Goal: Information Seeking & Learning: Learn about a topic

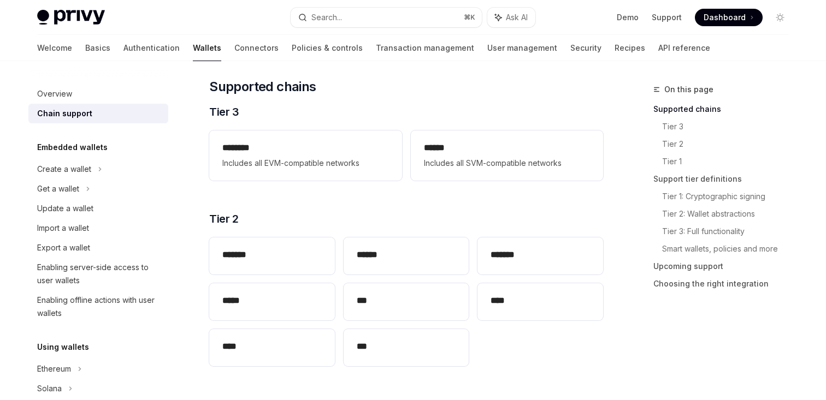
scroll to position [134, 0]
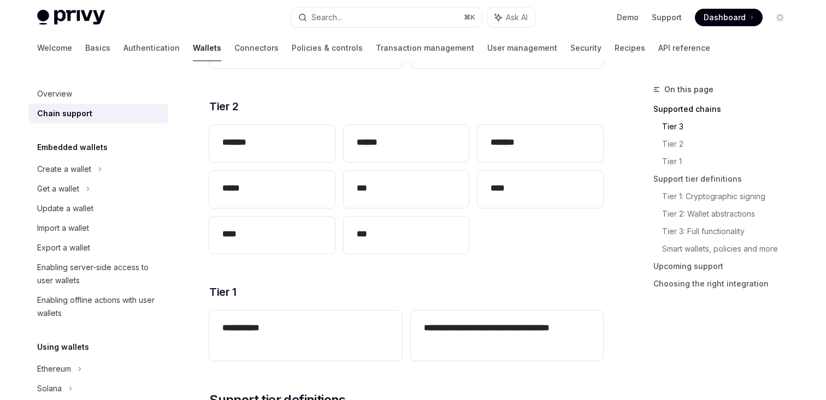
scroll to position [246, 0]
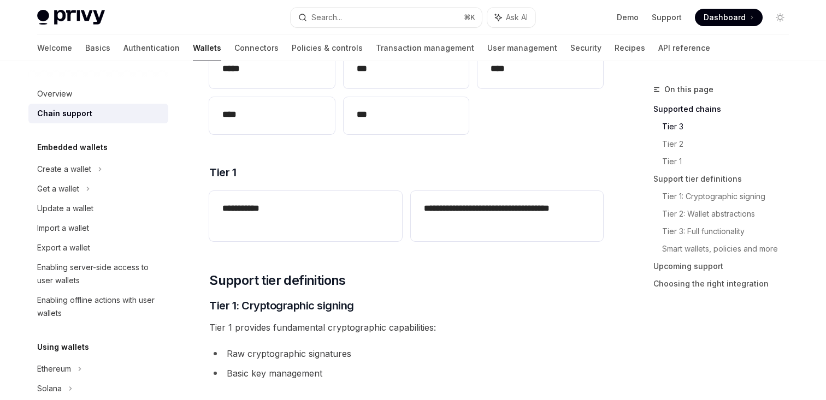
scroll to position [0, 0]
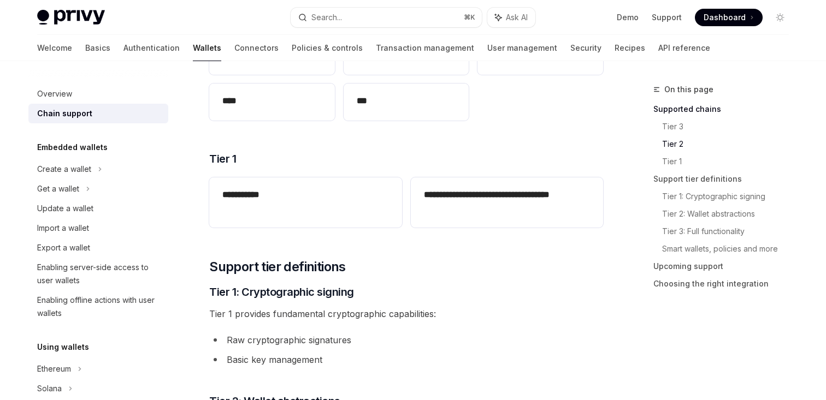
scroll to position [380, 0]
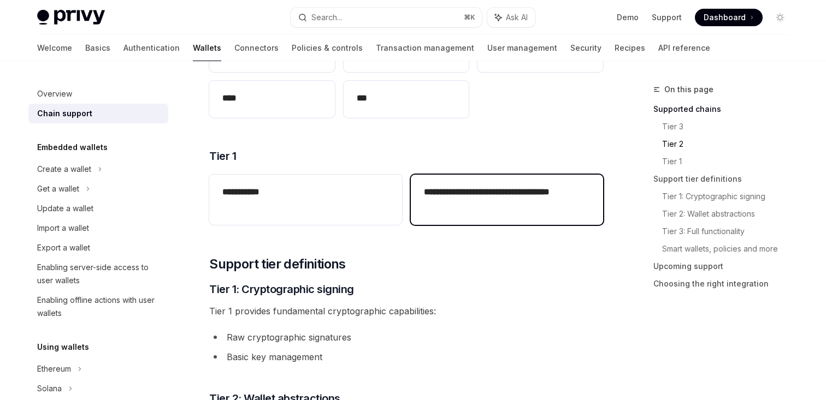
click at [458, 196] on h2 "**********" at bounding box center [507, 199] width 166 height 26
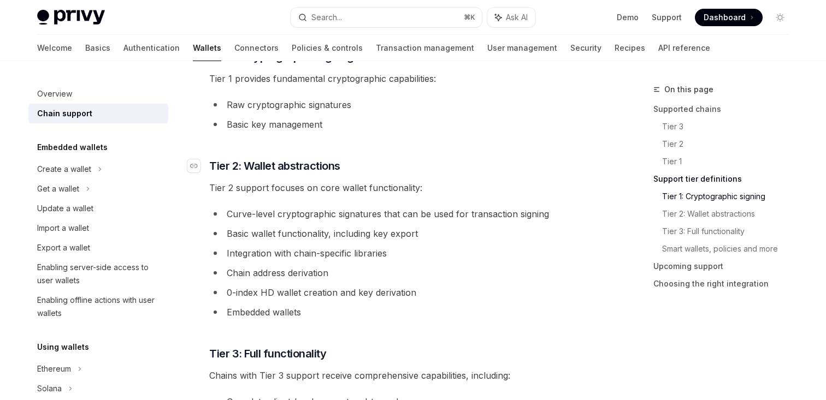
scroll to position [614, 0]
click at [426, 175] on div "**********" at bounding box center [406, 298] width 394 height 1548
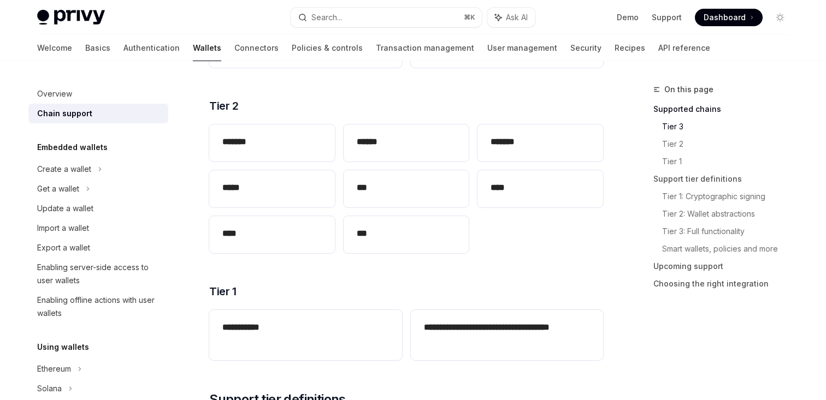
scroll to position [239, 0]
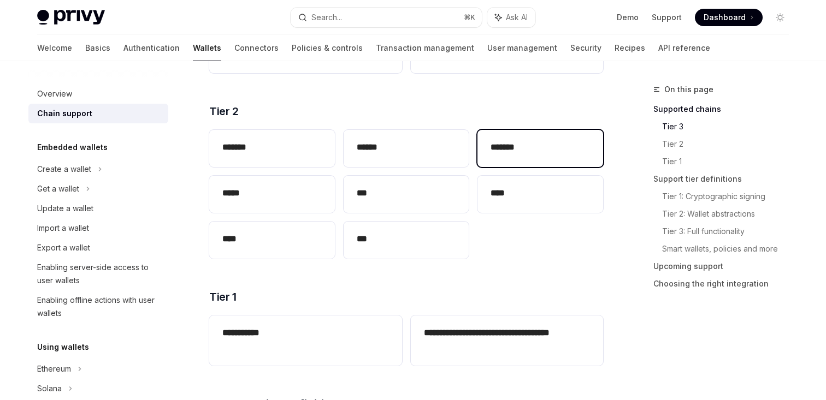
click at [518, 153] on h2 "*******" at bounding box center [540, 147] width 99 height 13
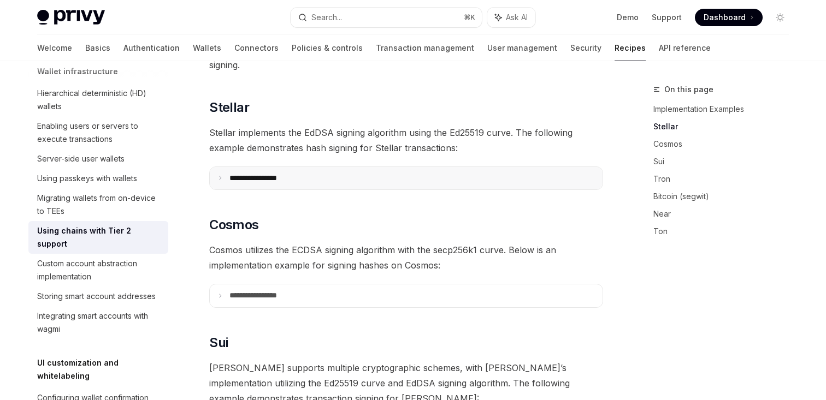
click at [328, 169] on summary "**********" at bounding box center [406, 178] width 393 height 23
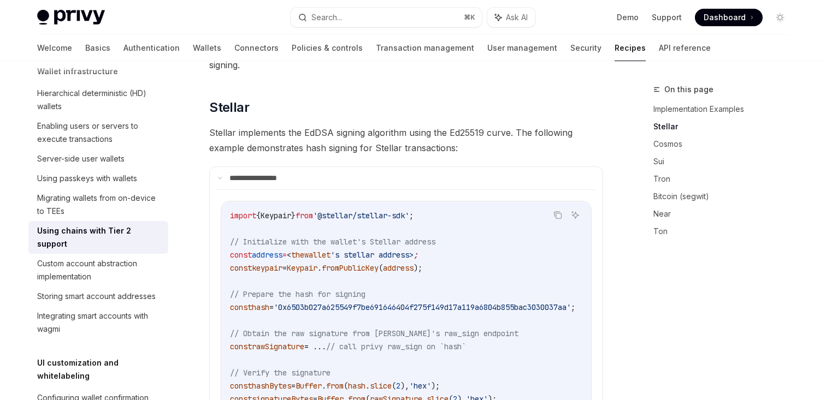
click at [345, 134] on span "Stellar implements the EdDSA signing algorithm using the Ed25519 curve. The fol…" at bounding box center [406, 140] width 394 height 31
click at [352, 134] on span "Stellar implements the EdDSA signing algorithm using the Ed25519 curve. The fol…" at bounding box center [406, 140] width 394 height 31
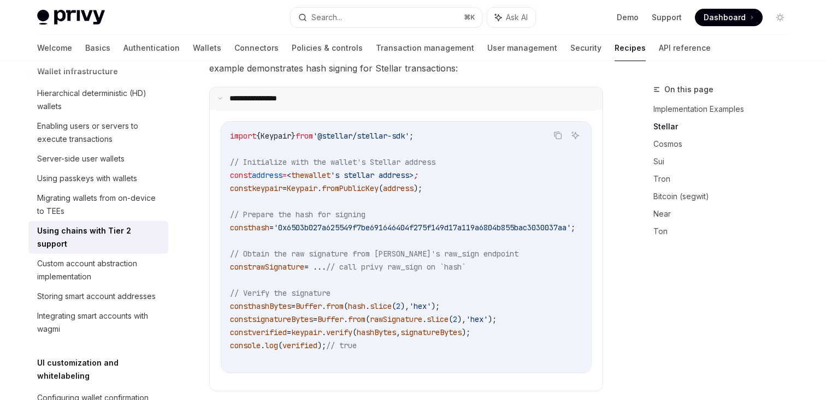
scroll to position [380, 0]
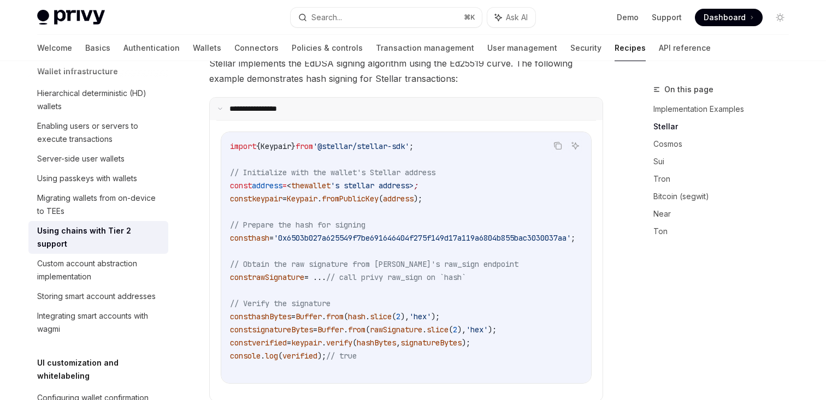
click at [345, 98] on summary "**********" at bounding box center [406, 109] width 393 height 23
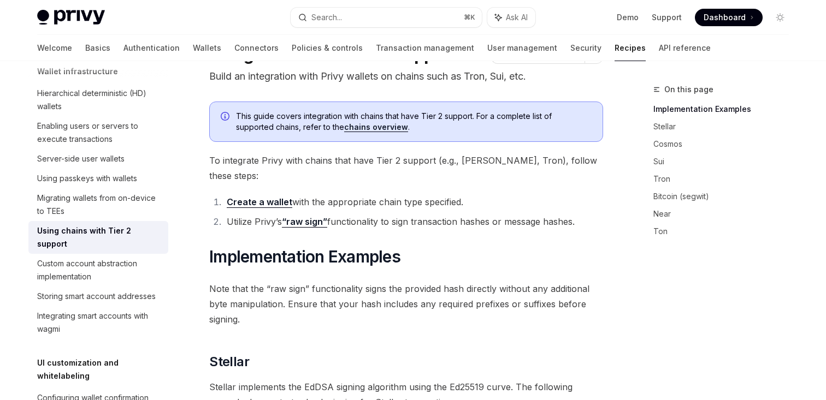
scroll to position [57, 0]
type textarea "*"
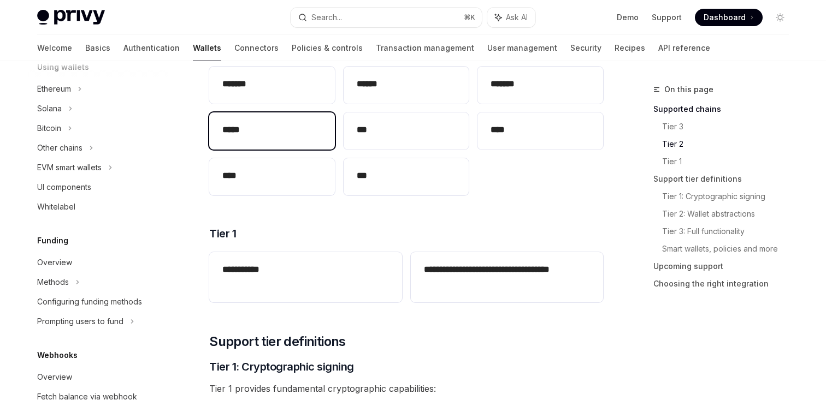
scroll to position [318, 0]
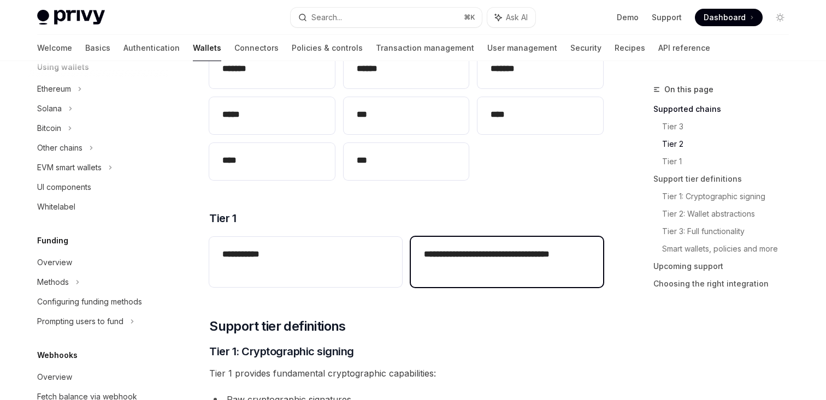
click at [461, 261] on h2 "**********" at bounding box center [507, 261] width 166 height 26
click at [468, 251] on h2 "**********" at bounding box center [507, 261] width 166 height 26
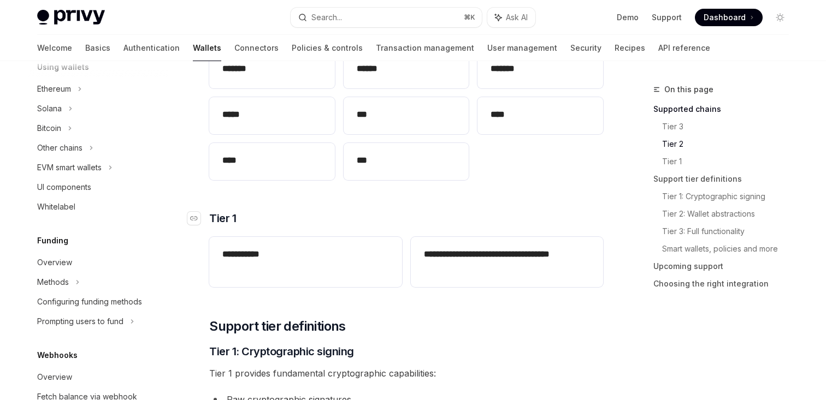
click at [481, 217] on h3 "​ Tier 1" at bounding box center [406, 218] width 394 height 15
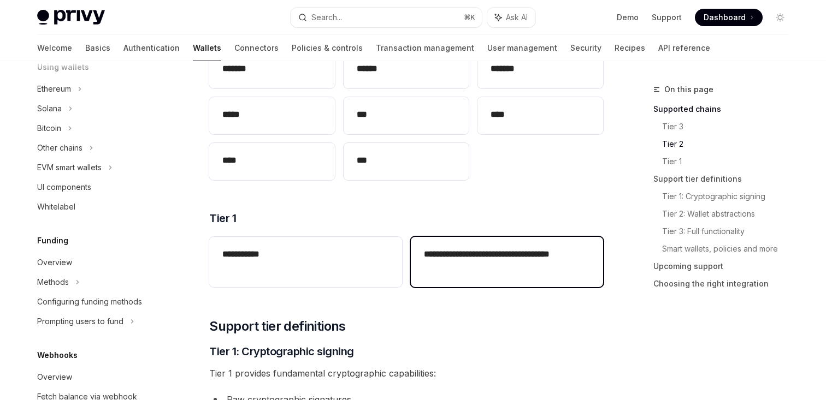
click at [525, 255] on h2 "**********" at bounding box center [507, 261] width 166 height 26
copy h2 "*********"
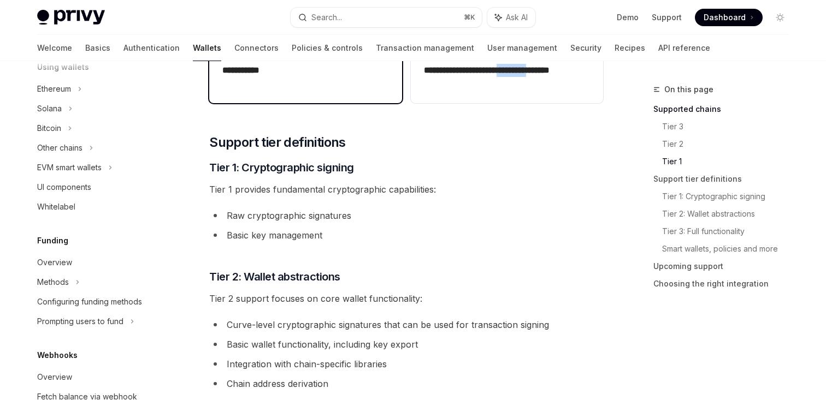
scroll to position [503, 0]
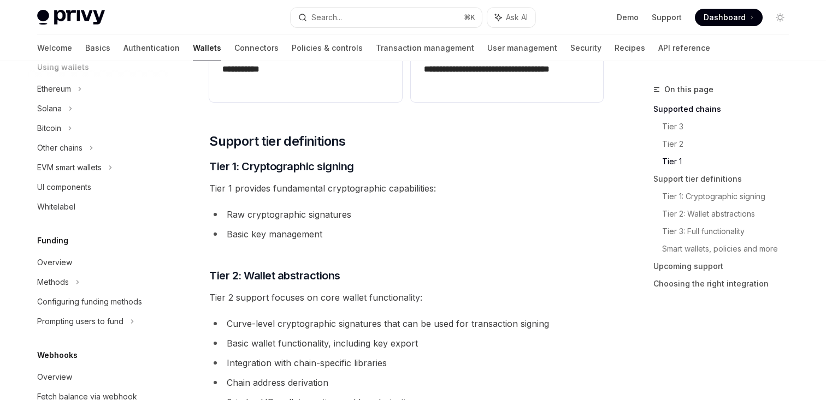
click at [348, 213] on li "Raw cryptographic signatures" at bounding box center [406, 214] width 394 height 15
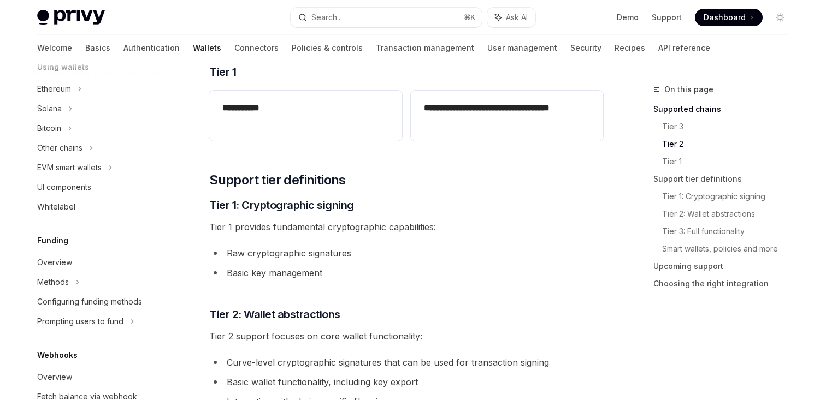
scroll to position [467, 0]
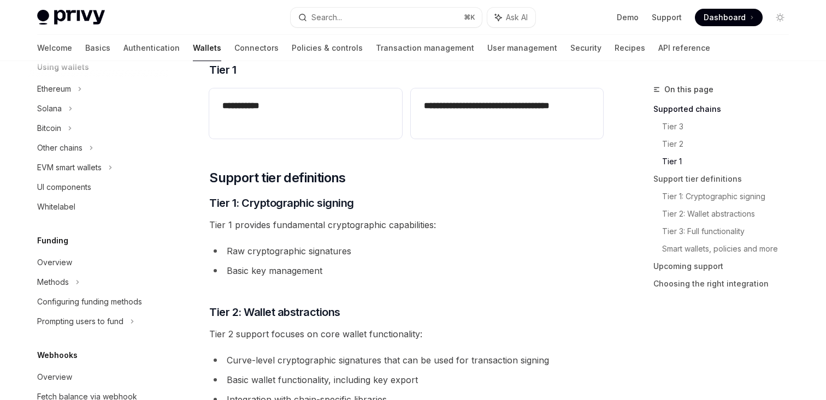
click at [395, 256] on li "Raw cryptographic signatures" at bounding box center [406, 251] width 394 height 15
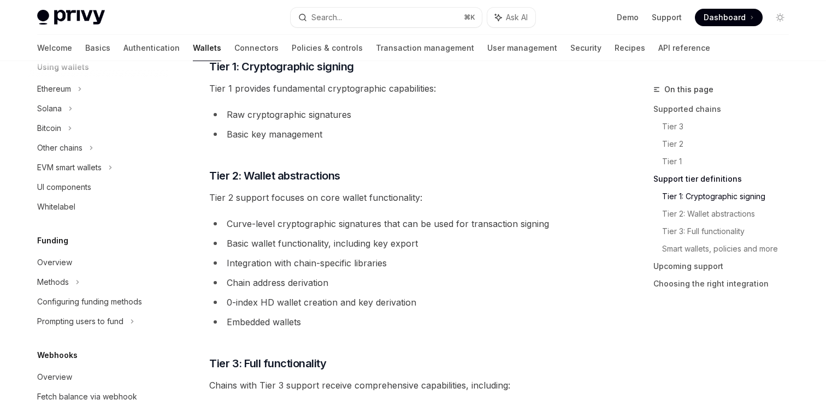
click at [403, 279] on li "Chain address derivation" at bounding box center [406, 282] width 394 height 15
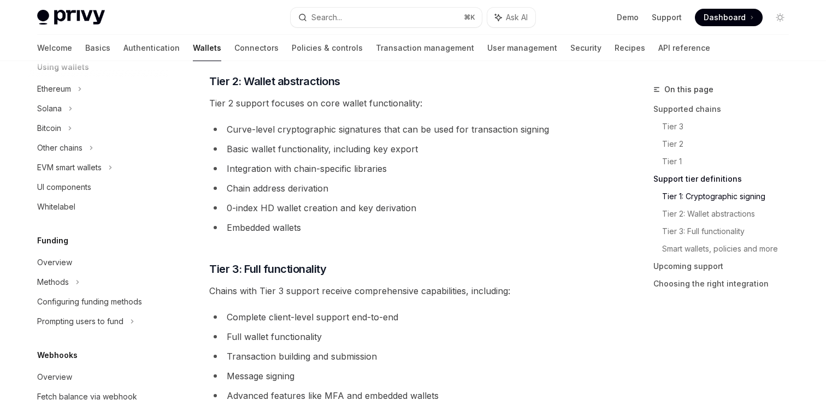
scroll to position [701, 0]
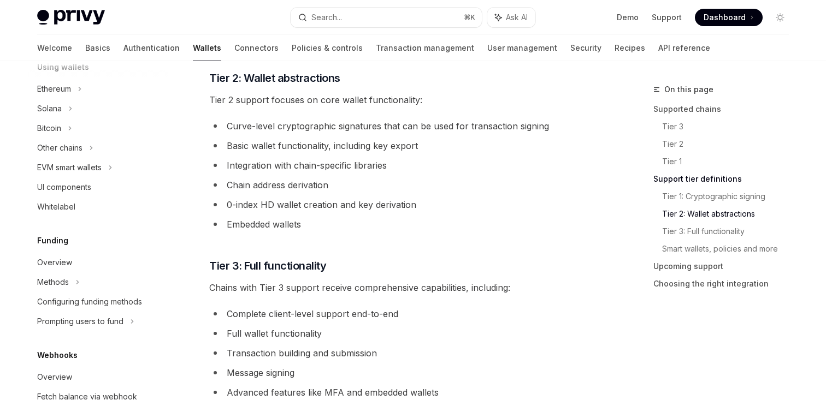
click at [396, 228] on li "Embedded wallets" at bounding box center [406, 224] width 394 height 15
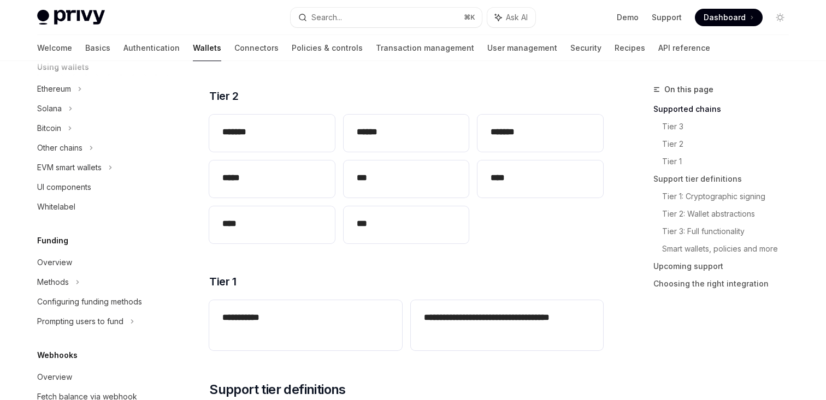
scroll to position [257, 0]
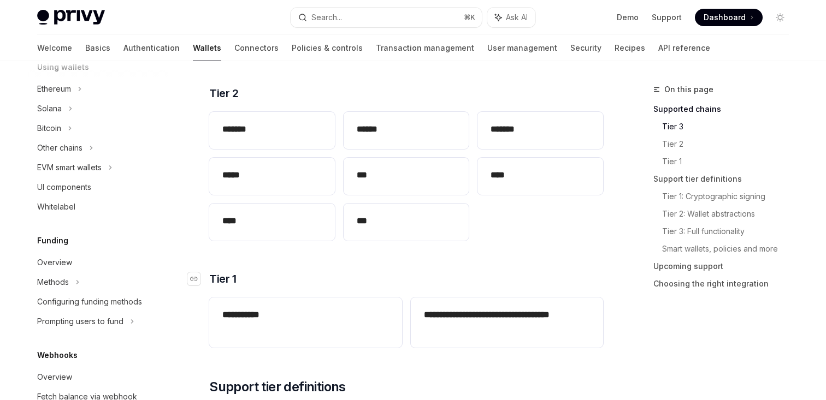
click at [394, 275] on h3 "​ Tier 1" at bounding box center [406, 279] width 394 height 15
click at [386, 273] on h3 "​ Tier 1" at bounding box center [406, 279] width 394 height 15
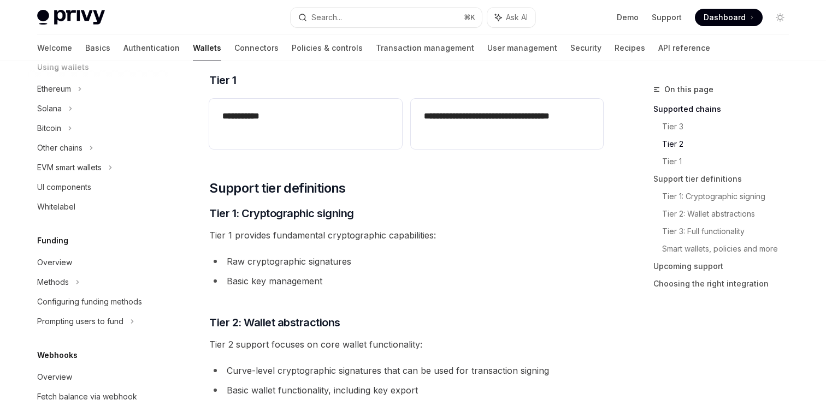
scroll to position [467, 0]
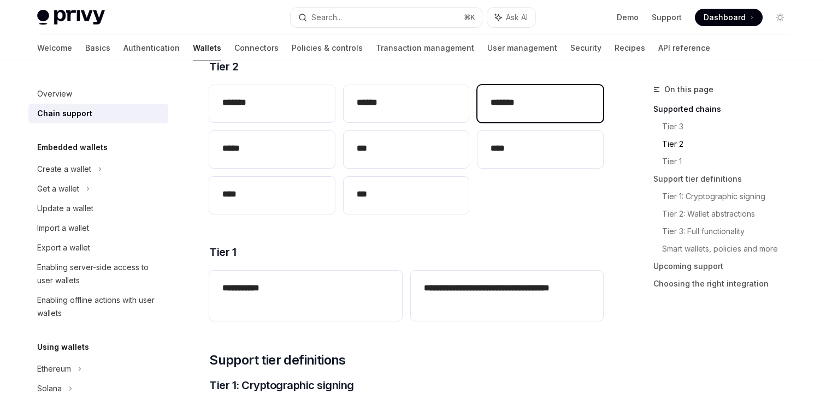
click at [508, 116] on div "*******" at bounding box center [540, 103] width 126 height 37
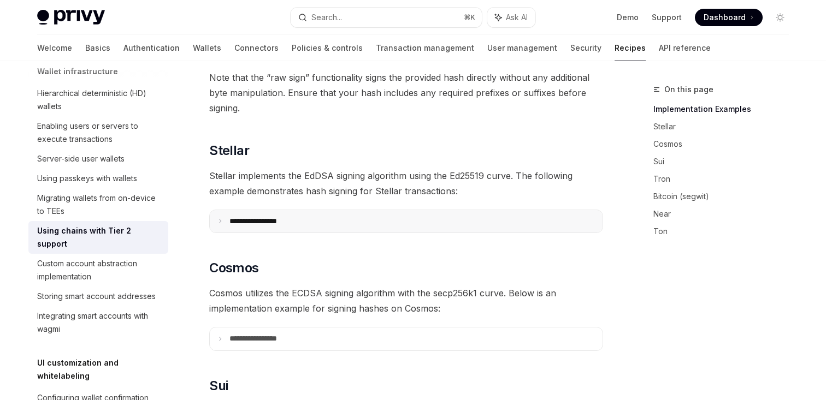
click at [322, 210] on summary "**********" at bounding box center [406, 221] width 393 height 23
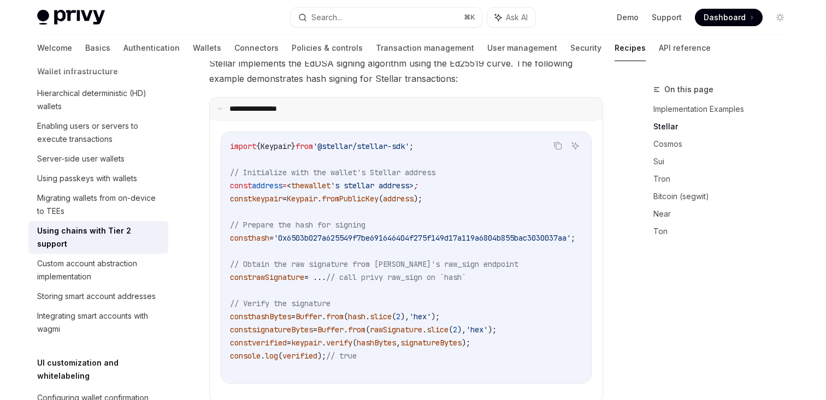
scroll to position [382, 0]
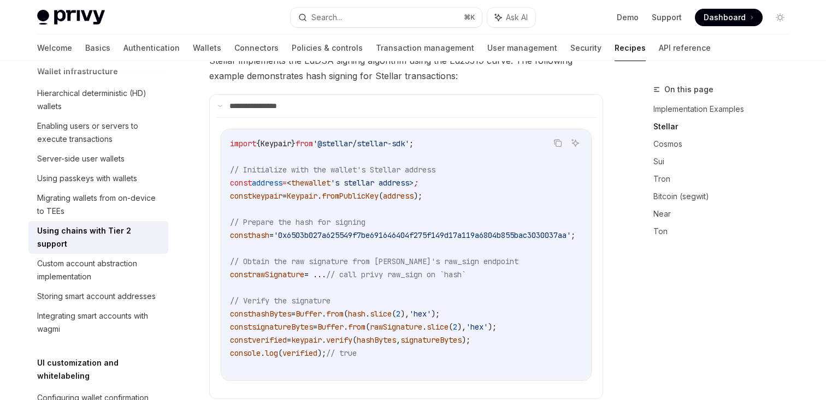
click at [383, 227] on code "import { Keypair } from '@stellar/stellar-sdk' ; // Initialize with the wallet'…" at bounding box center [415, 255] width 371 height 236
click at [412, 226] on code "import { Keypair } from '@stellar/stellar-sdk' ; // Initialize with the wallet'…" at bounding box center [415, 255] width 371 height 236
click at [421, 201] on code "import { Keypair } from '@stellar/stellar-sdk' ; // Initialize with the wallet'…" at bounding box center [415, 255] width 371 height 236
click at [441, 201] on code "import { Keypair } from '@stellar/stellar-sdk' ; // Initialize with the wallet'…" at bounding box center [415, 255] width 371 height 236
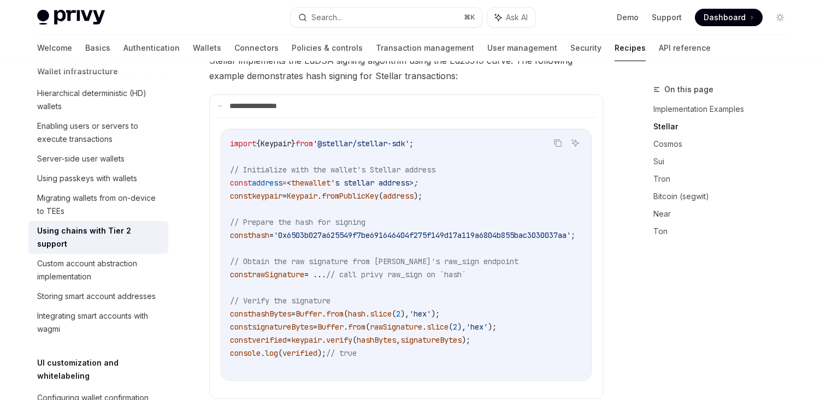
scroll to position [455, 0]
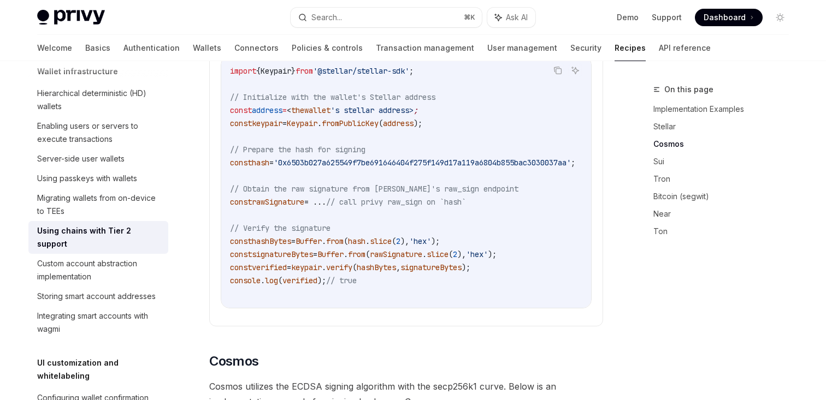
click at [432, 203] on code "import { Keypair } from '@stellar/stellar-sdk' ; // Initialize with the wallet'…" at bounding box center [415, 182] width 371 height 236
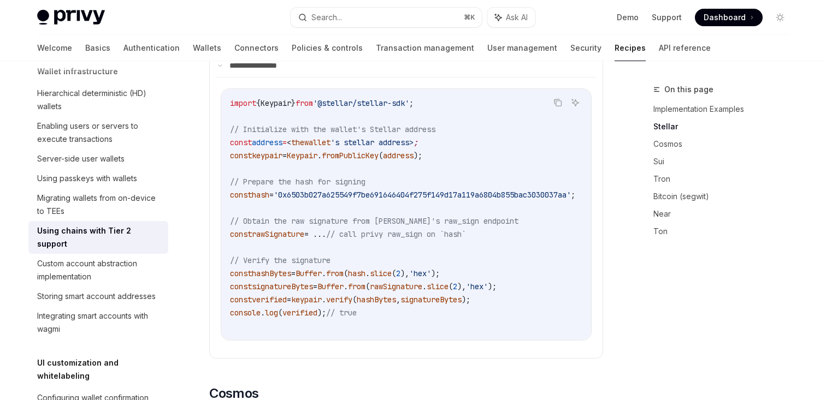
scroll to position [425, 0]
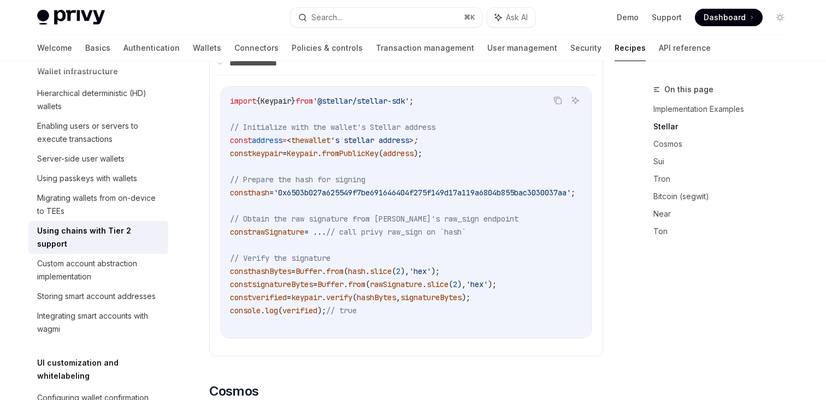
click at [422, 227] on span "// call privy raw_sign on `hash`" at bounding box center [396, 232] width 140 height 10
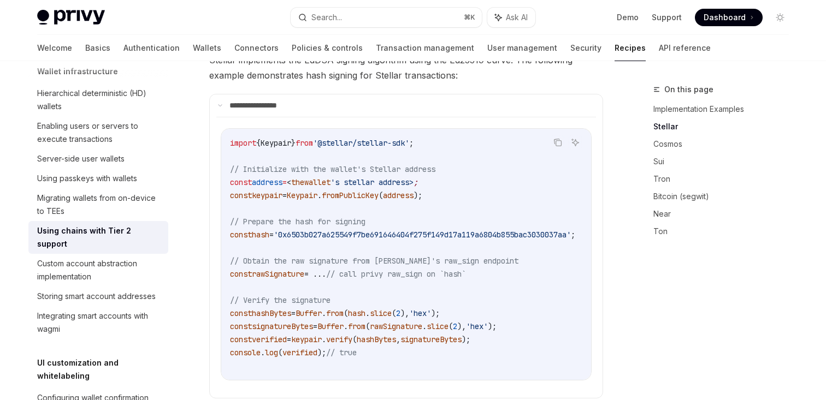
scroll to position [397, 0]
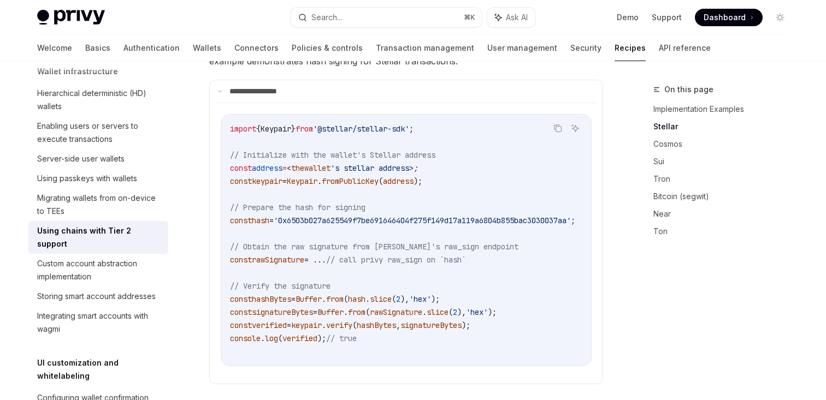
click at [322, 321] on span "keypair" at bounding box center [306, 326] width 31 height 10
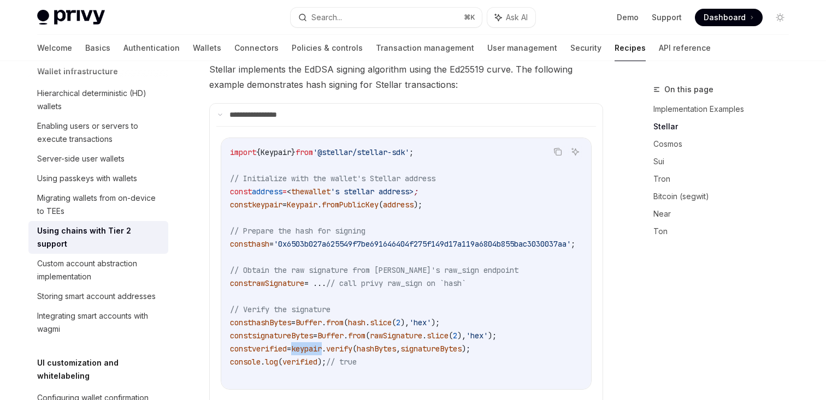
scroll to position [387, 0]
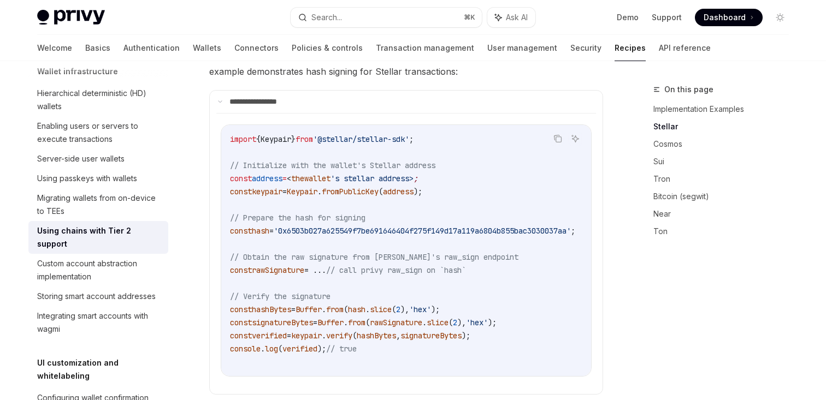
click at [359, 227] on code "import { Keypair } from '@stellar/stellar-sdk' ; // Initialize with the wallet'…" at bounding box center [415, 251] width 371 height 236
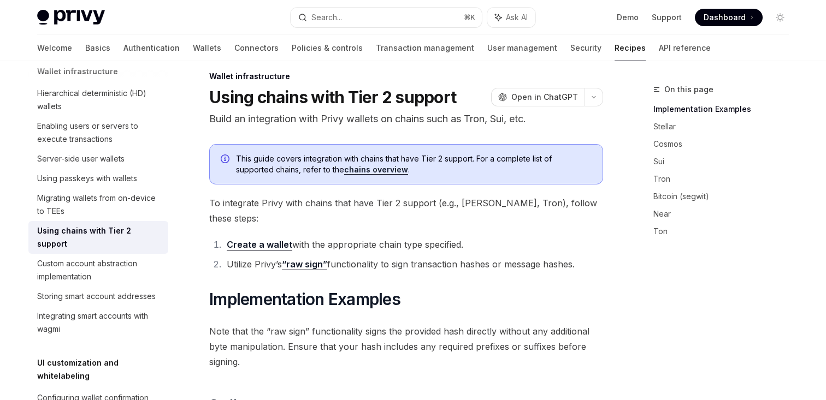
scroll to position [16, 0]
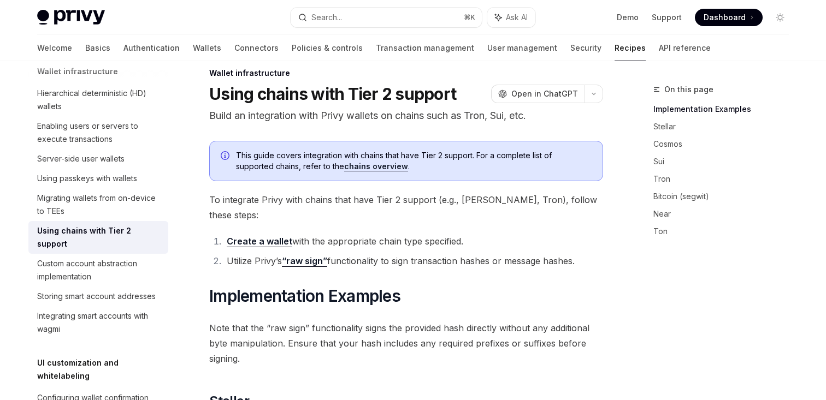
click at [303, 256] on link "“raw sign”" at bounding box center [304, 261] width 45 height 11
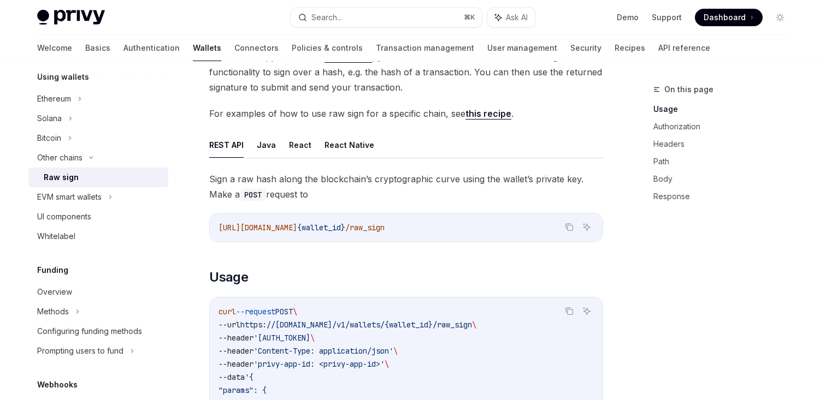
scroll to position [91, 0]
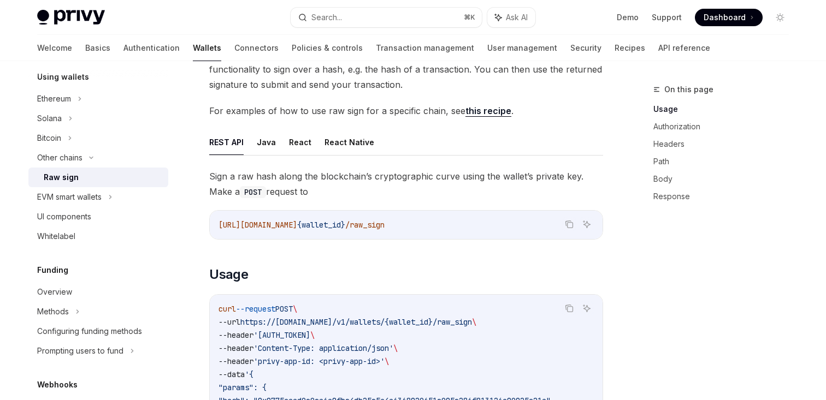
click at [475, 113] on link "this recipe" at bounding box center [488, 110] width 46 height 11
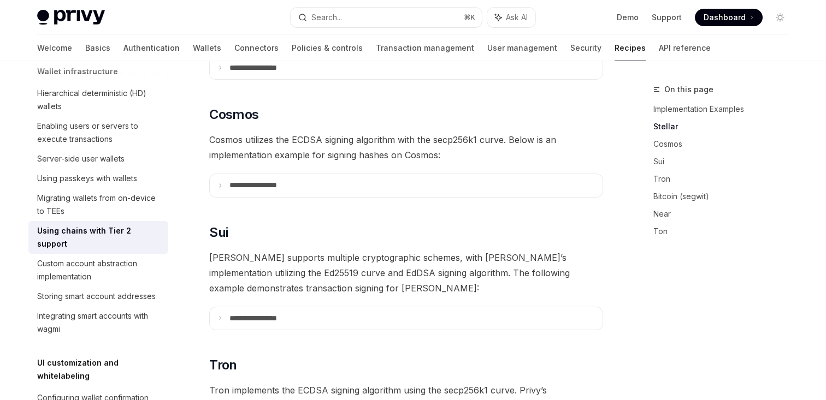
scroll to position [427, 0]
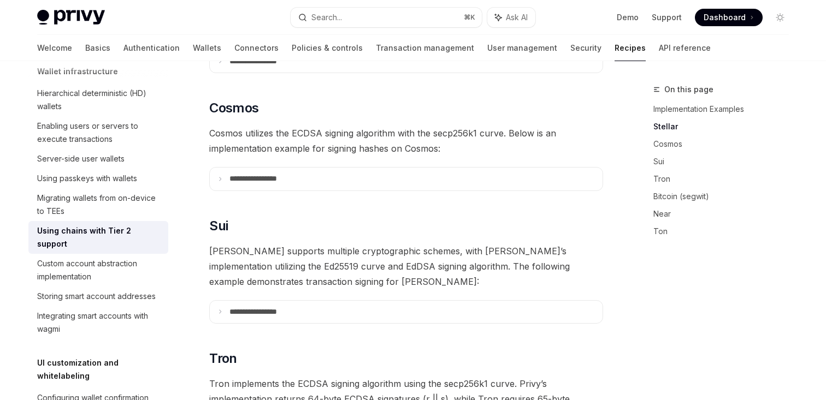
type textarea "*"
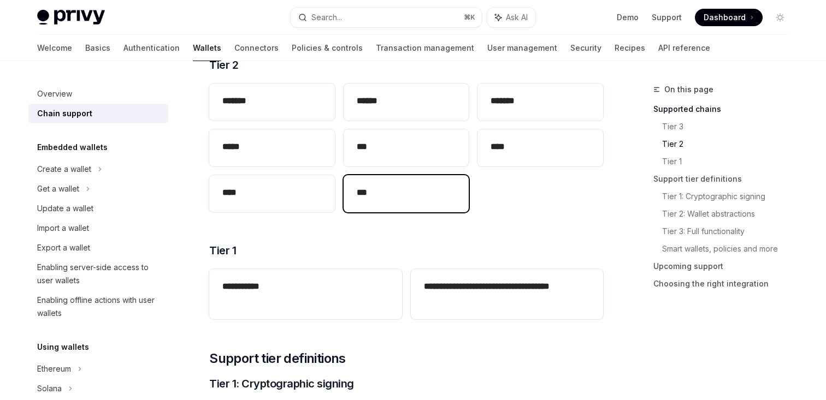
scroll to position [284, 0]
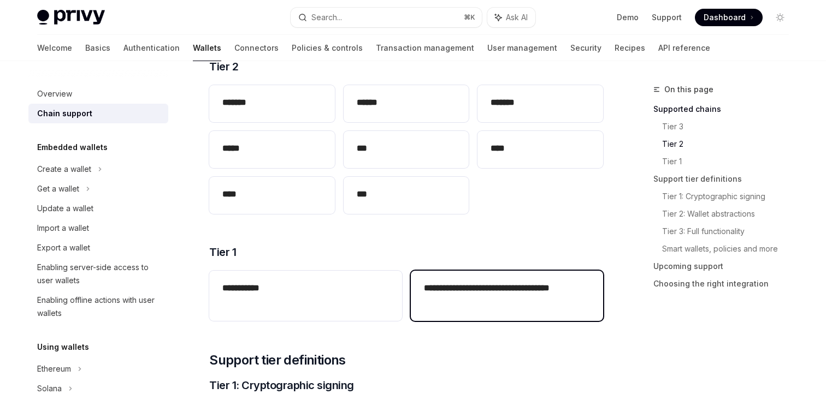
click at [468, 282] on h2 "**********" at bounding box center [507, 295] width 166 height 26
click at [465, 296] on h2 "**********" at bounding box center [507, 295] width 166 height 26
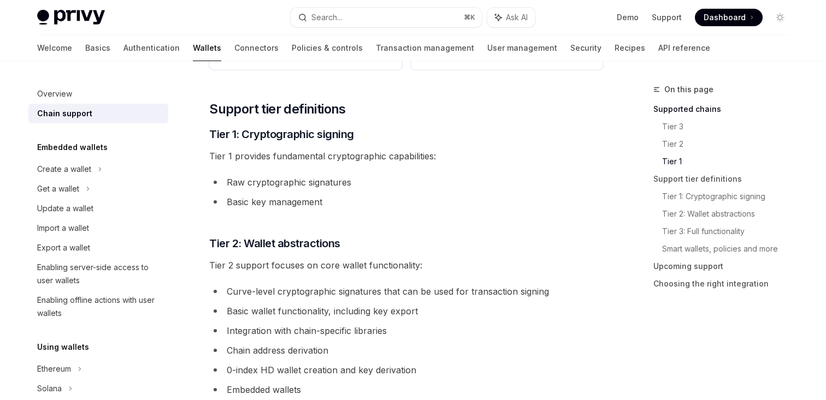
scroll to position [528, 0]
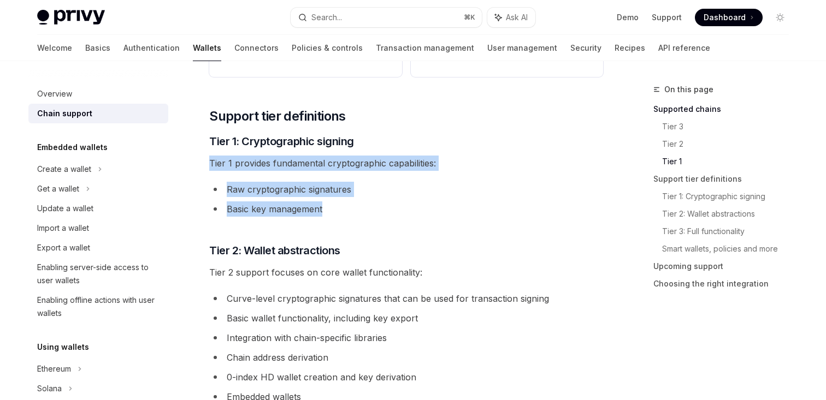
drag, startPoint x: 197, startPoint y: 158, endPoint x: 392, endPoint y: 207, distance: 201.1
click at [392, 207] on li "Basic key management" at bounding box center [406, 209] width 394 height 15
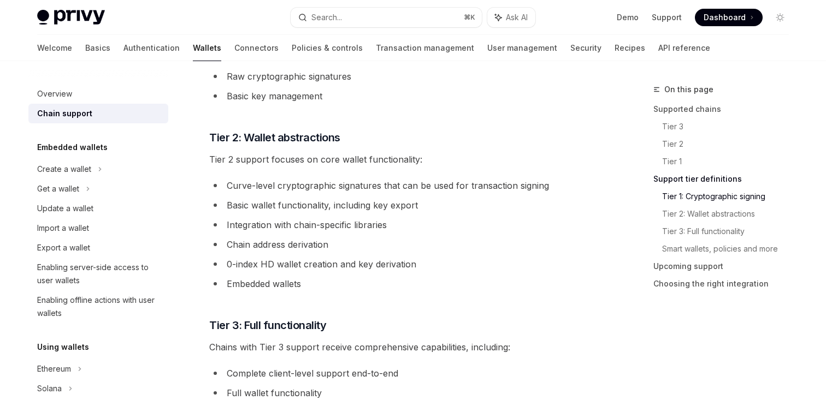
scroll to position [644, 0]
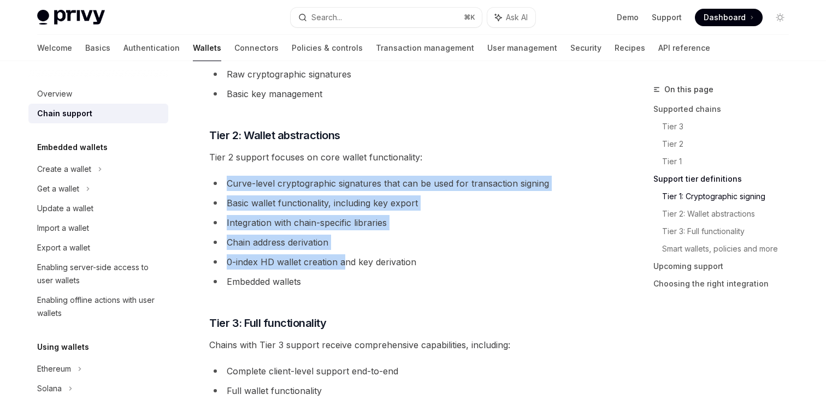
drag, startPoint x: 225, startPoint y: 181, endPoint x: 343, endPoint y: 263, distance: 143.4
click at [343, 263] on ul "Curve-level cryptographic signatures that can be used for transaction signing B…" at bounding box center [406, 233] width 394 height 114
click at [343, 263] on li "0-index HD wallet creation and key derivation" at bounding box center [406, 262] width 394 height 15
drag, startPoint x: 359, startPoint y: 288, endPoint x: 222, endPoint y: 180, distance: 174.7
click at [222, 180] on ul "Curve-level cryptographic signatures that can be used for transaction signing B…" at bounding box center [406, 233] width 394 height 114
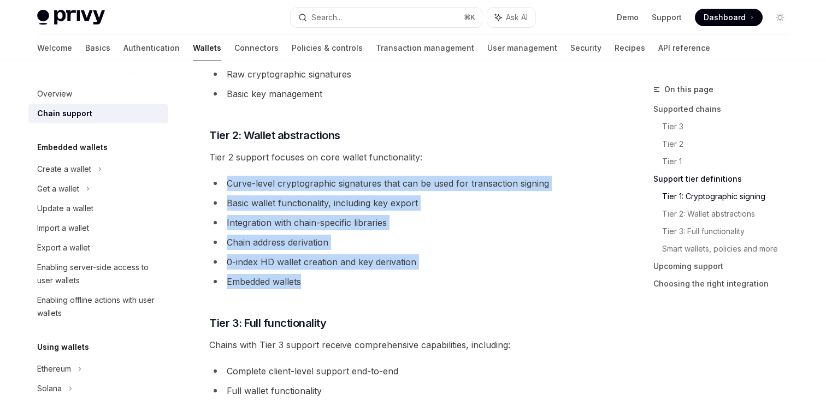
click at [222, 180] on li "Curve-level cryptographic signatures that can be used for transaction signing" at bounding box center [406, 183] width 394 height 15
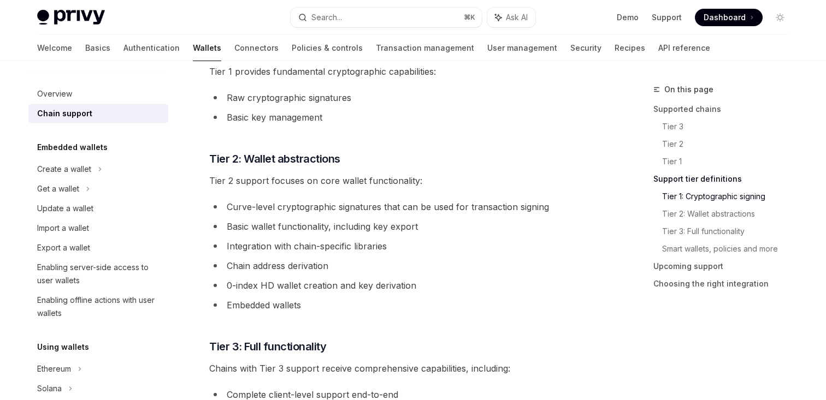
scroll to position [614, 0]
